Goal: Information Seeking & Learning: Learn about a topic

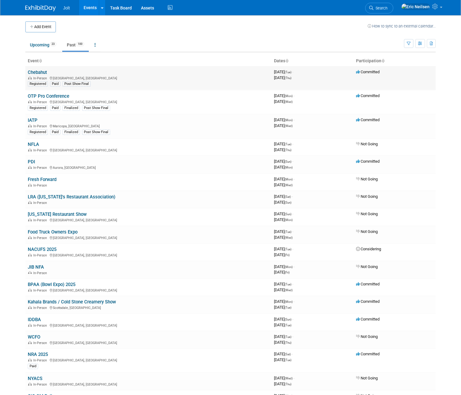
click at [41, 72] on link "Chebahut" at bounding box center [37, 72] width 19 height 5
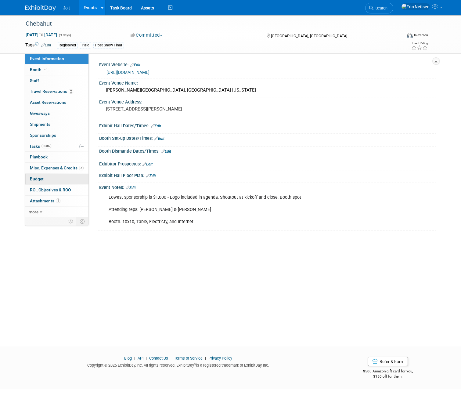
click at [35, 181] on span "Budget" at bounding box center [37, 178] width 14 height 5
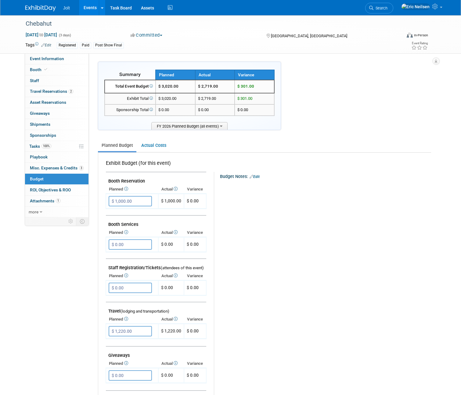
drag, startPoint x: 198, startPoint y: 87, endPoint x: 219, endPoint y: 87, distance: 20.7
click at [219, 87] on td "$ 2,719.00" at bounding box center [215, 86] width 40 height 13
copy td "2,719.00"
click at [38, 59] on span "Event Information" at bounding box center [47, 58] width 34 height 5
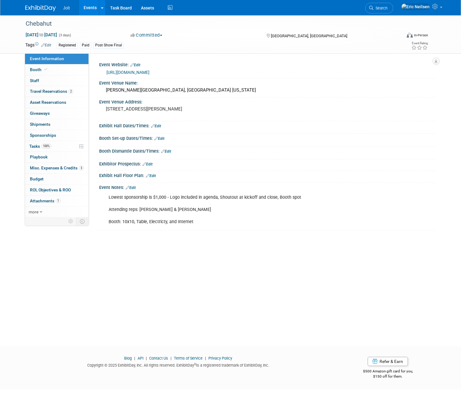
click at [155, 274] on div "Chebahut Sep 23, 2025 to Sep 25, 2025 (3 days) Sep 23, 2025 to Sep 25, 2025 Com…" at bounding box center [230, 175] width 461 height 320
click at [196, 273] on div "Chebahut Sep 23, 2025 to Sep 25, 2025 (3 days) Sep 23, 2025 to Sep 25, 2025 Com…" at bounding box center [230, 175] width 461 height 320
click at [150, 228] on div "Lowest sponsorship is $1,000 - Logo included in agenda, Shoutout at kickoff and…" at bounding box center [237, 209] width 266 height 37
click at [190, 287] on div "Chebahut Sep 23, 2025 to Sep 25, 2025 (3 days) Sep 23, 2025 to Sep 25, 2025 Com…" at bounding box center [230, 175] width 461 height 320
click at [137, 282] on div "Chebahut Sep 23, 2025 to Sep 25, 2025 (3 days) Sep 23, 2025 to Sep 25, 2025 Com…" at bounding box center [230, 175] width 461 height 320
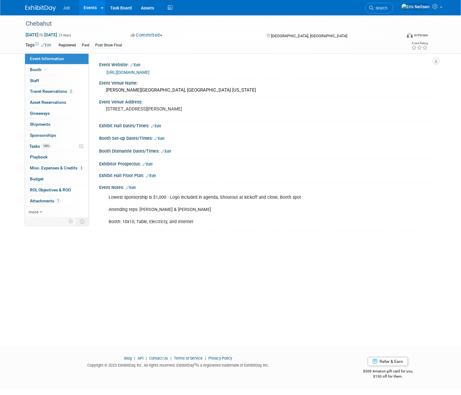
click at [91, 285] on div "Chebahut Sep 23, 2025 to Sep 25, 2025 (3 days) Sep 23, 2025 to Sep 25, 2025 Com…" at bounding box center [230, 175] width 461 height 320
click at [210, 297] on div "Chebahut Sep 23, 2025 to Sep 25, 2025 (3 days) Sep 23, 2025 to Sep 25, 2025 Com…" at bounding box center [230, 175] width 461 height 320
click at [34, 11] on img at bounding box center [40, 8] width 30 height 6
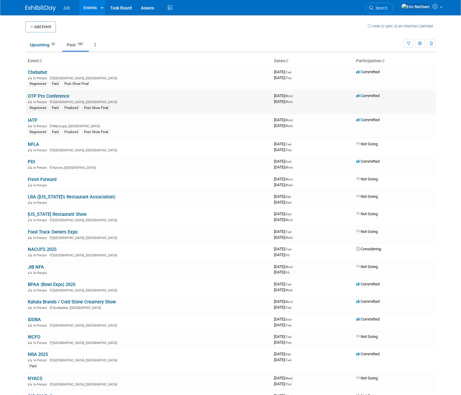
click at [39, 95] on link "OTP Pro Conference" at bounding box center [48, 95] width 41 height 5
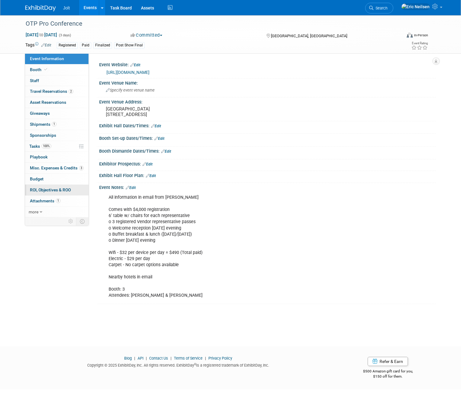
click at [38, 190] on span "ROI, Objectives & ROO 0" at bounding box center [50, 189] width 41 height 5
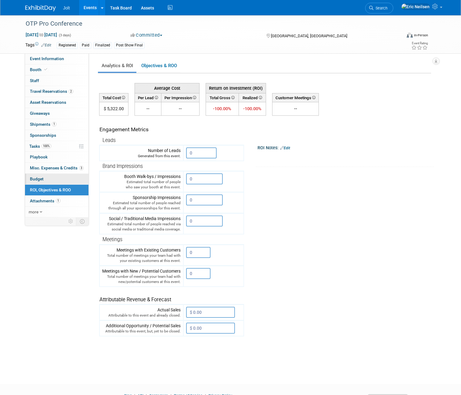
click at [38, 181] on span "Budget" at bounding box center [37, 178] width 14 height 5
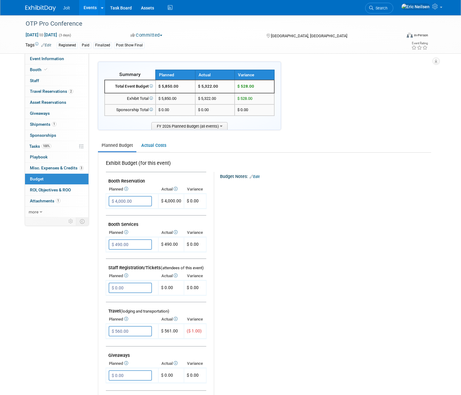
drag, startPoint x: 198, startPoint y: 86, endPoint x: 219, endPoint y: 86, distance: 21.0
click at [219, 86] on td "$ 5,322.00" at bounding box center [215, 86] width 40 height 13
copy td "5,322.00"
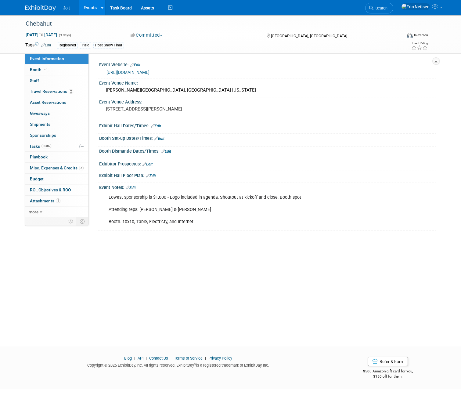
click at [86, 7] on link "Events" at bounding box center [90, 7] width 22 height 15
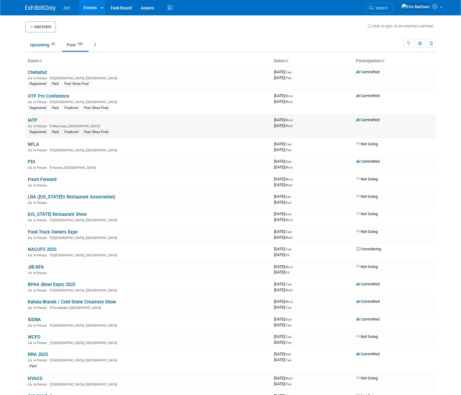
click at [30, 119] on link "IATP" at bounding box center [33, 119] width 10 height 5
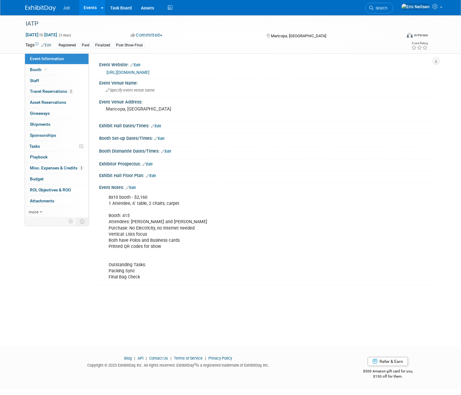
click at [88, 8] on link "Events" at bounding box center [90, 7] width 22 height 15
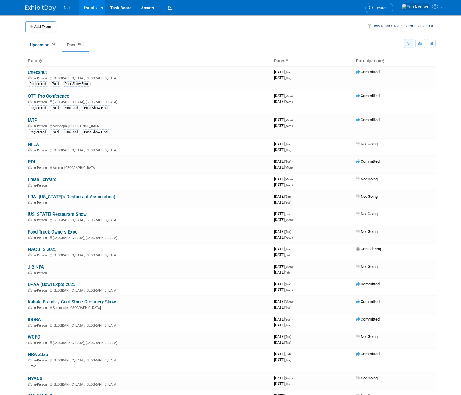
click at [411, 45] on icon "button" at bounding box center [409, 44] width 4 height 4
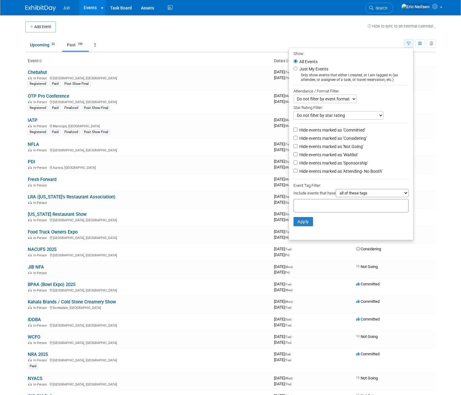
click at [411, 45] on icon "button" at bounding box center [409, 44] width 4 height 4
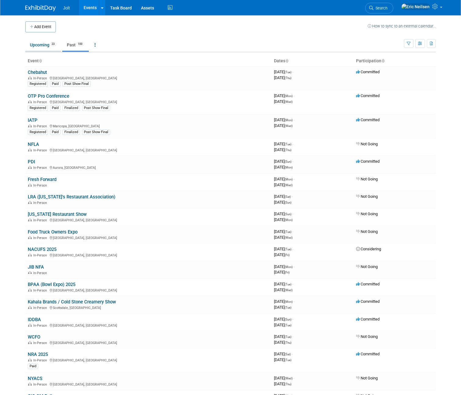
click at [40, 47] on link "Upcoming 23" at bounding box center [43, 45] width 36 height 12
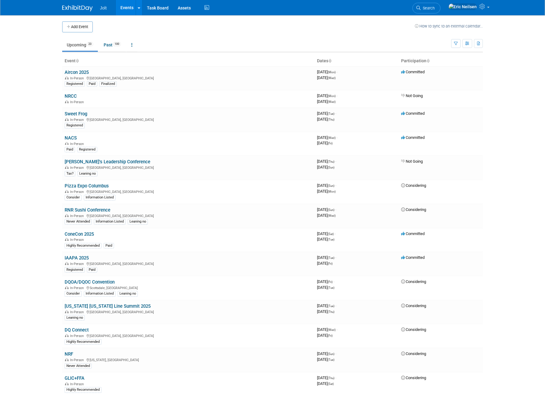
click at [33, 247] on body "Jolt Events Add Event Bulk Upload Events Shareable Event Boards Recently Viewed…" at bounding box center [272, 197] width 545 height 395
click at [107, 279] on link "DQOA/DQOC Convention" at bounding box center [90, 281] width 50 height 5
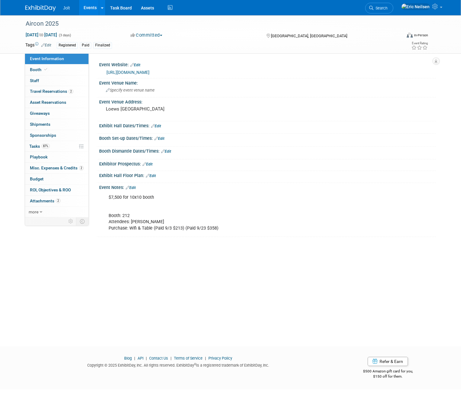
click at [138, 289] on div "Aircon 2025 [DATE] to [DATE] (3 days) [DATE] to [DATE] Committed Committed Cons…" at bounding box center [230, 175] width 461 height 320
click at [38, 179] on span "Budget" at bounding box center [37, 178] width 14 height 5
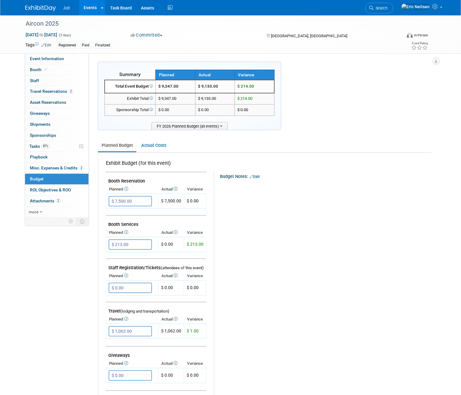
click at [77, 273] on div "Event Information Event Info Booth Booth 0 Staff 0 Staff 2 Travel Reservations …" at bounding box center [230, 286] width 419 height 542
click at [38, 9] on img at bounding box center [40, 8] width 30 height 6
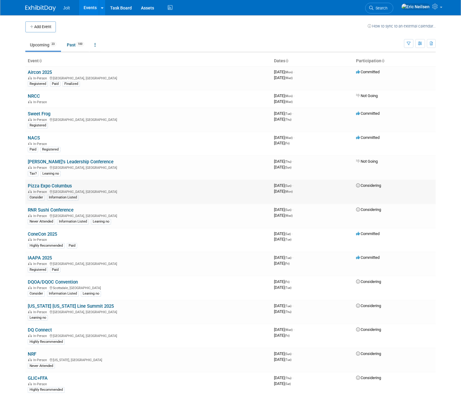
click at [44, 186] on link "Pizza Expo Columbus" at bounding box center [50, 185] width 44 height 5
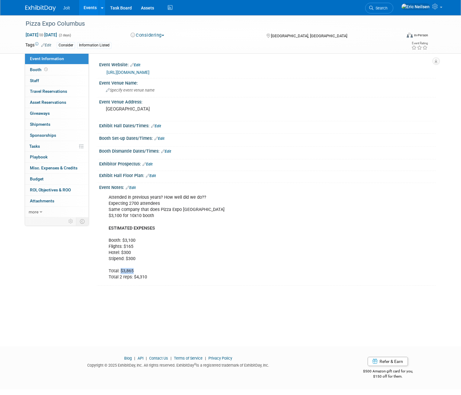
drag, startPoint x: 117, startPoint y: 282, endPoint x: 141, endPoint y: 283, distance: 24.1
click at [141, 283] on div "Attended in previous years? How well did we do?? Expecting 2700 attendees Same …" at bounding box center [237, 237] width 266 height 92
drag, startPoint x: 129, startPoint y: 288, endPoint x: 147, endPoint y: 286, distance: 18.1
click at [147, 283] on div "Attended in previous years? How well did we do?? Expecting 2700 attendees Same …" at bounding box center [237, 237] width 266 height 92
click at [145, 283] on div "Attended in previous years? How well did we do?? Expecting 2700 attendees Same …" at bounding box center [237, 237] width 266 height 92
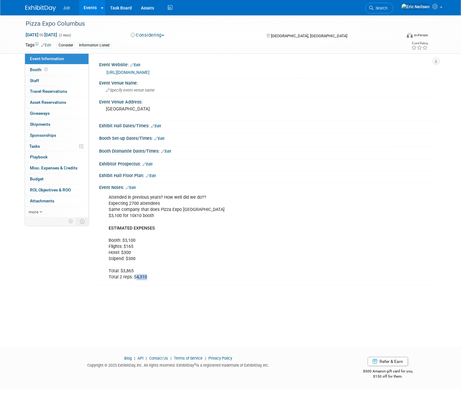
drag, startPoint x: 131, startPoint y: 288, endPoint x: 148, endPoint y: 290, distance: 17.0
click at [148, 283] on div "Attended in previous years? How well did we do?? Expecting 2700 attendees Same …" at bounding box center [237, 237] width 266 height 92
click at [28, 276] on div "Event Information Event Info Booth Booth 0 Staff 0 Staff 0 Travel Reservations …" at bounding box center [230, 150] width 419 height 270
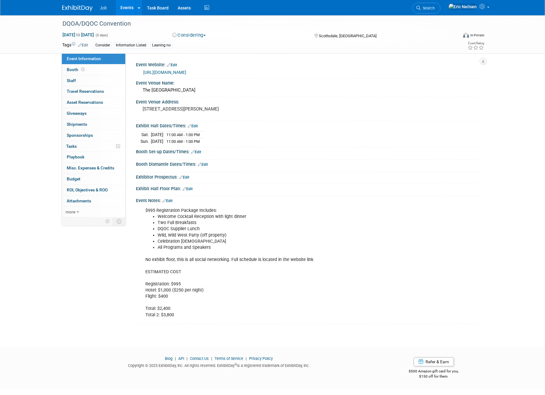
click at [292, 234] on li "Wild, Wild West Party (off property)" at bounding box center [285, 235] width 255 height 6
